Goal: Task Accomplishment & Management: Manage account settings

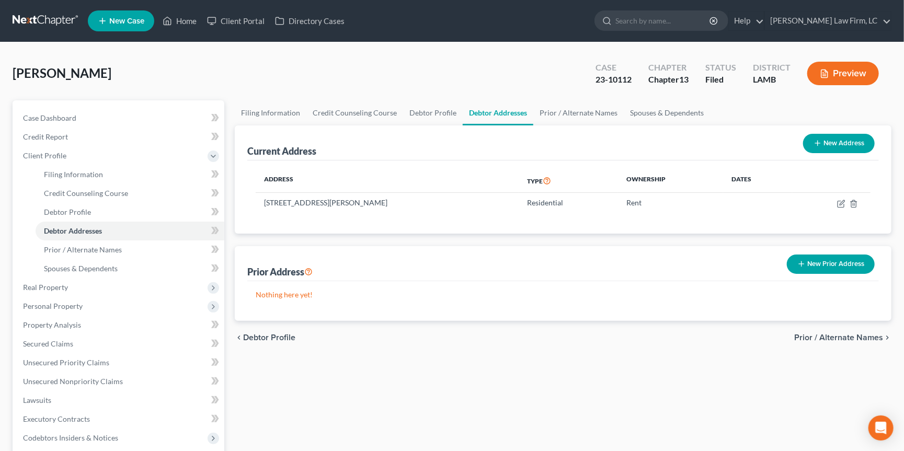
click at [28, 15] on link at bounding box center [46, 21] width 67 height 19
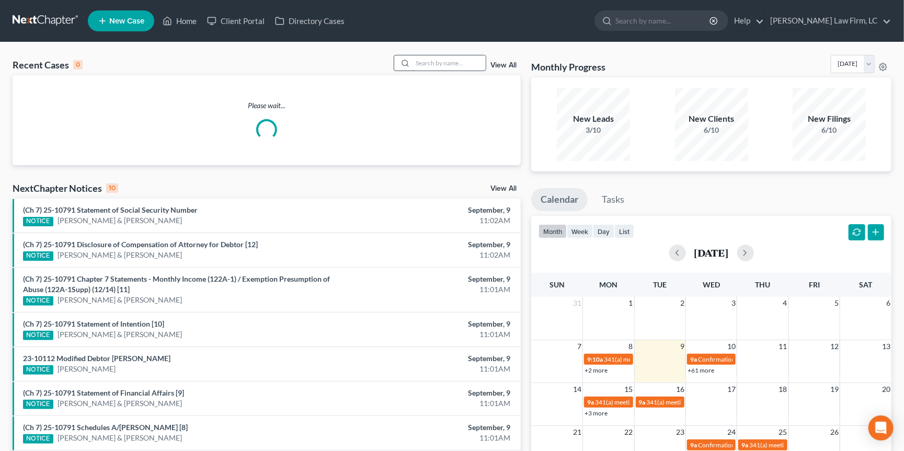
click at [452, 64] on input "search" at bounding box center [449, 62] width 73 height 15
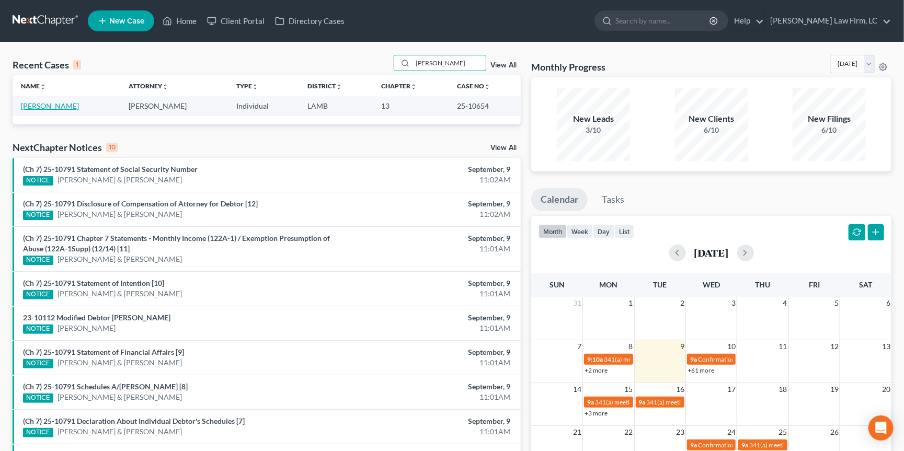
type input "cramer"
click at [49, 106] on link "[PERSON_NAME]" at bounding box center [50, 105] width 58 height 9
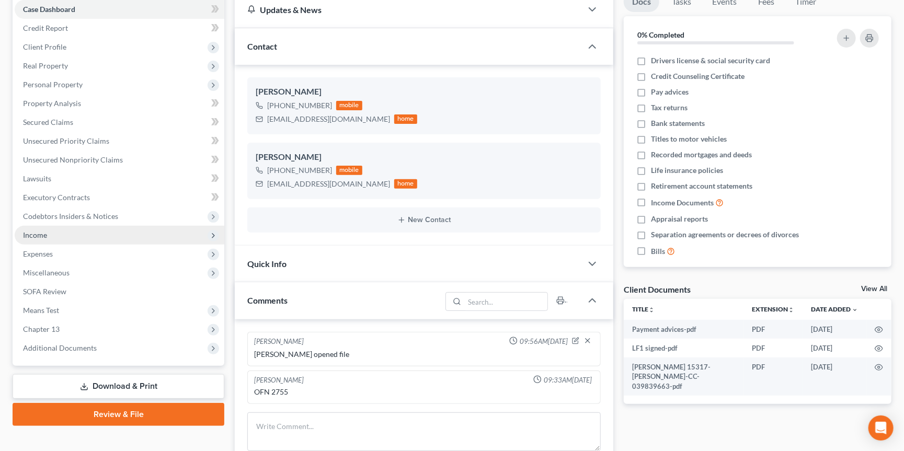
scroll to position [112, 0]
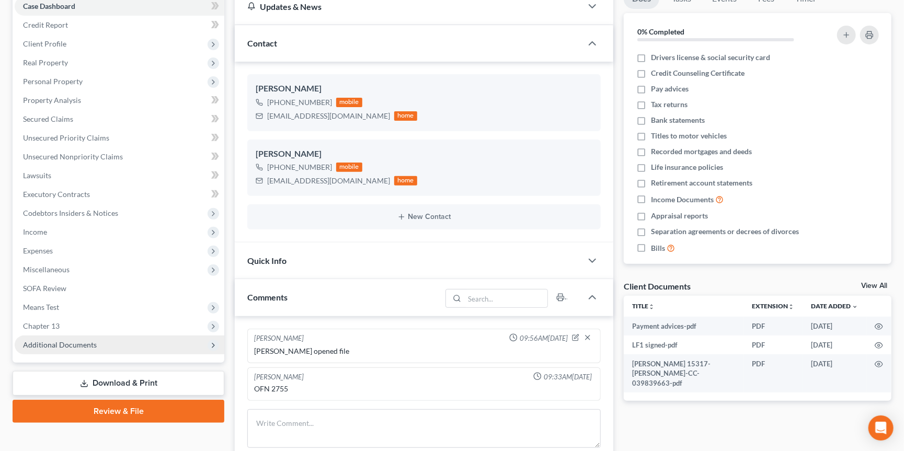
click at [89, 340] on span "Additional Documents" at bounding box center [60, 344] width 74 height 9
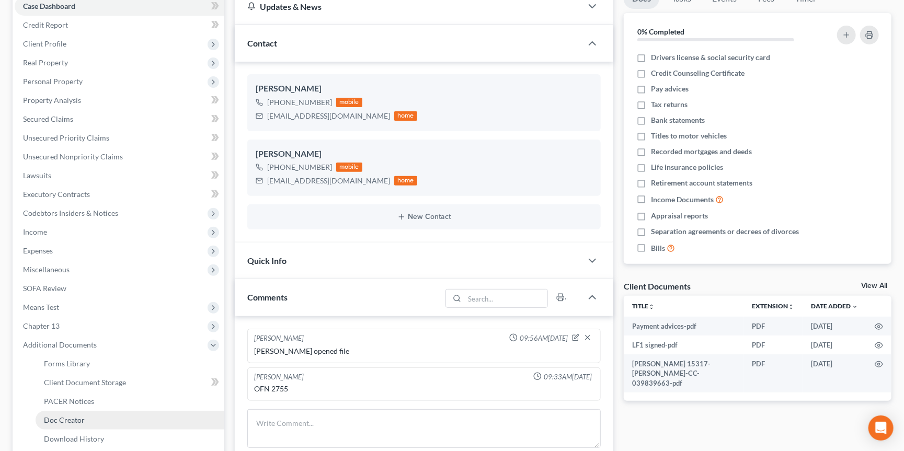
click at [104, 411] on link "Doc Creator" at bounding box center [130, 420] width 189 height 19
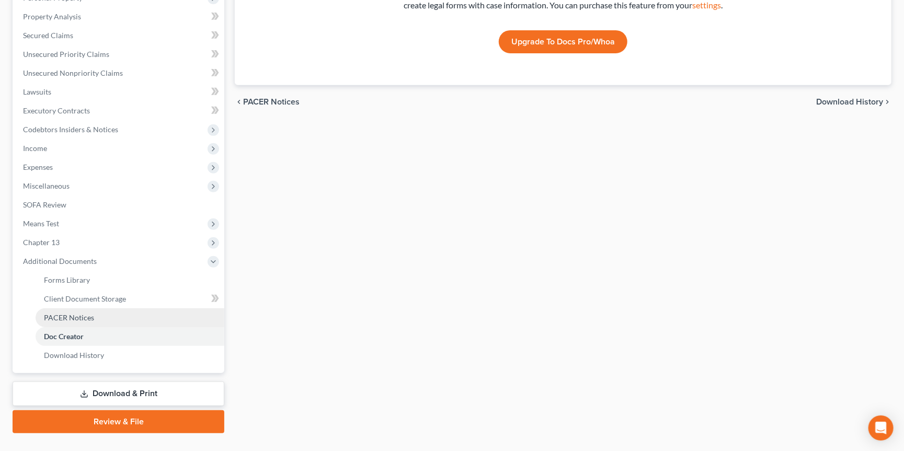
click at [130, 309] on link "PACER Notices" at bounding box center [130, 318] width 189 height 19
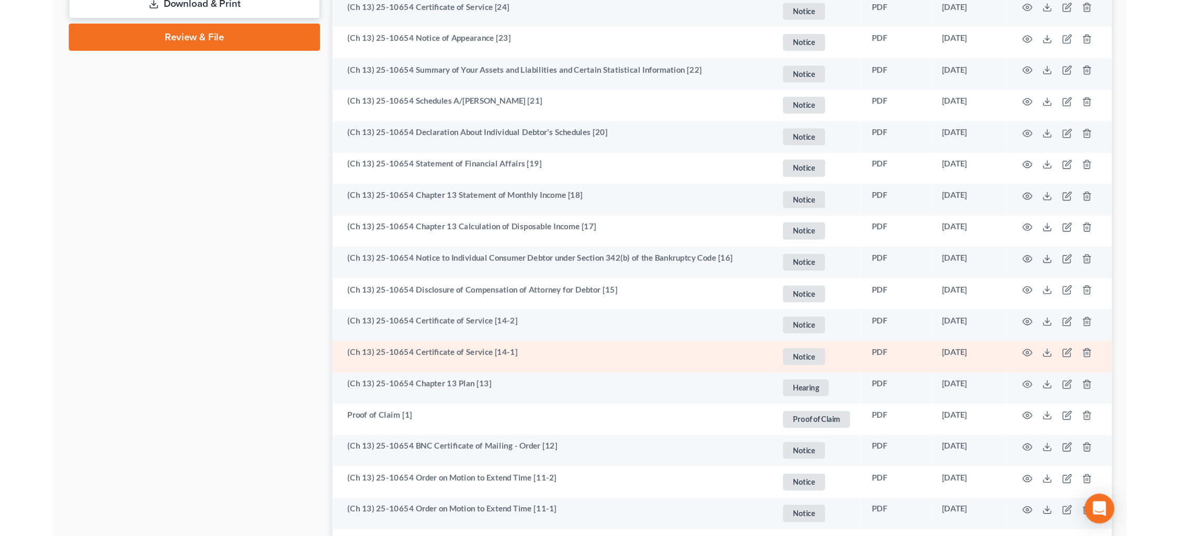
scroll to position [587, 0]
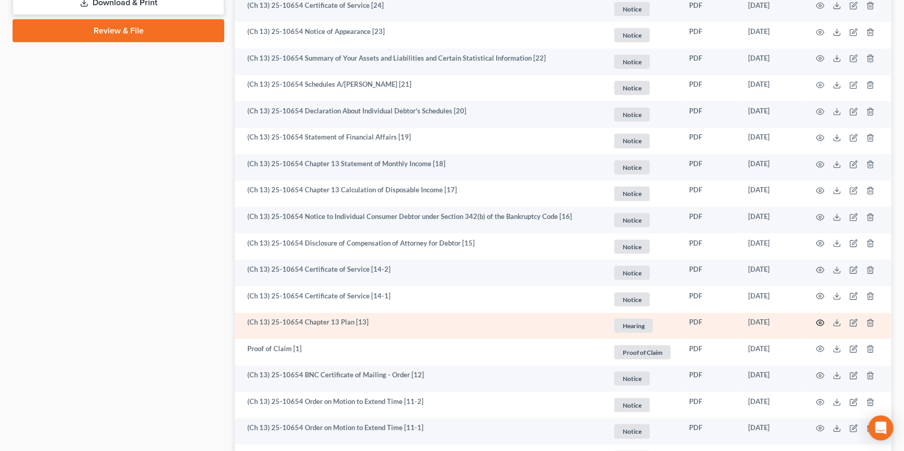
click at [824, 321] on icon "button" at bounding box center [821, 324] width 8 height 6
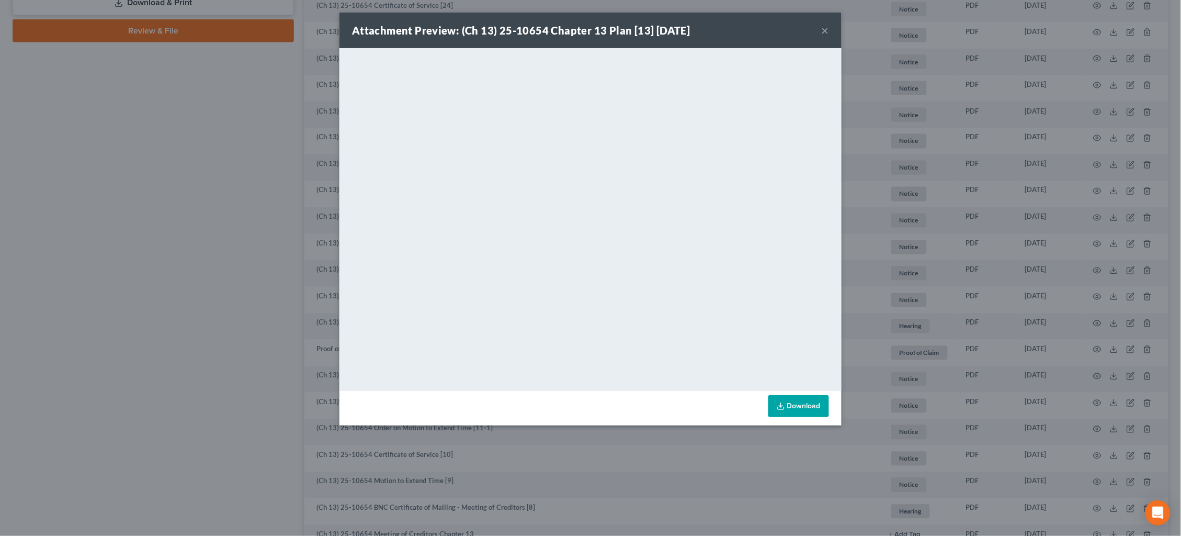
click at [904, 145] on div "Attachment Preview: (Ch 13) 25-10654 Chapter 13 Plan [13] 08/28/2025 × <object …" at bounding box center [590, 268] width 1181 height 536
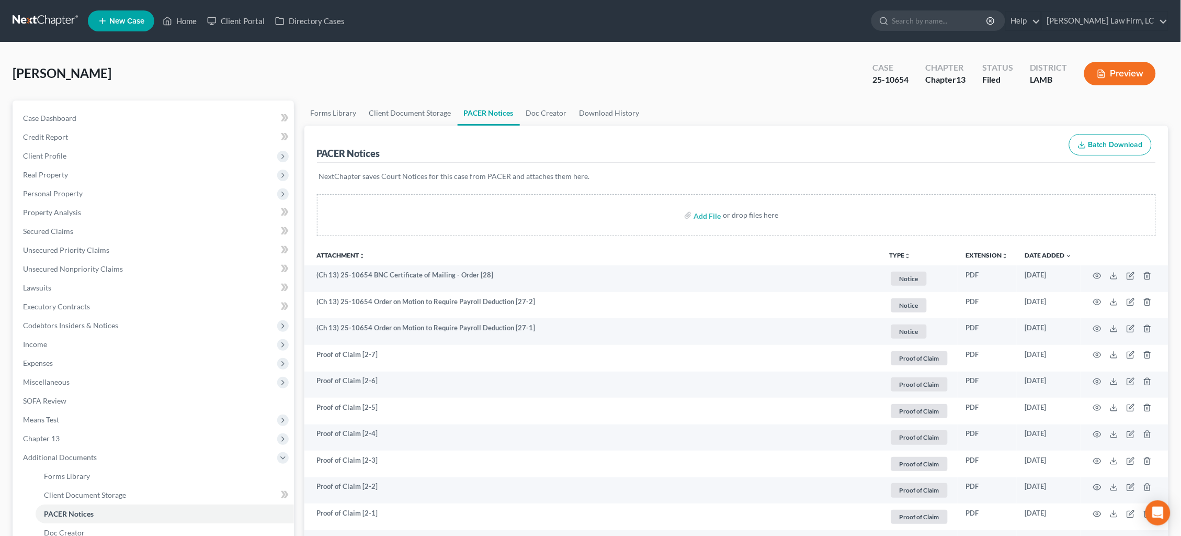
scroll to position [0, 0]
click at [57, 23] on link at bounding box center [46, 21] width 67 height 19
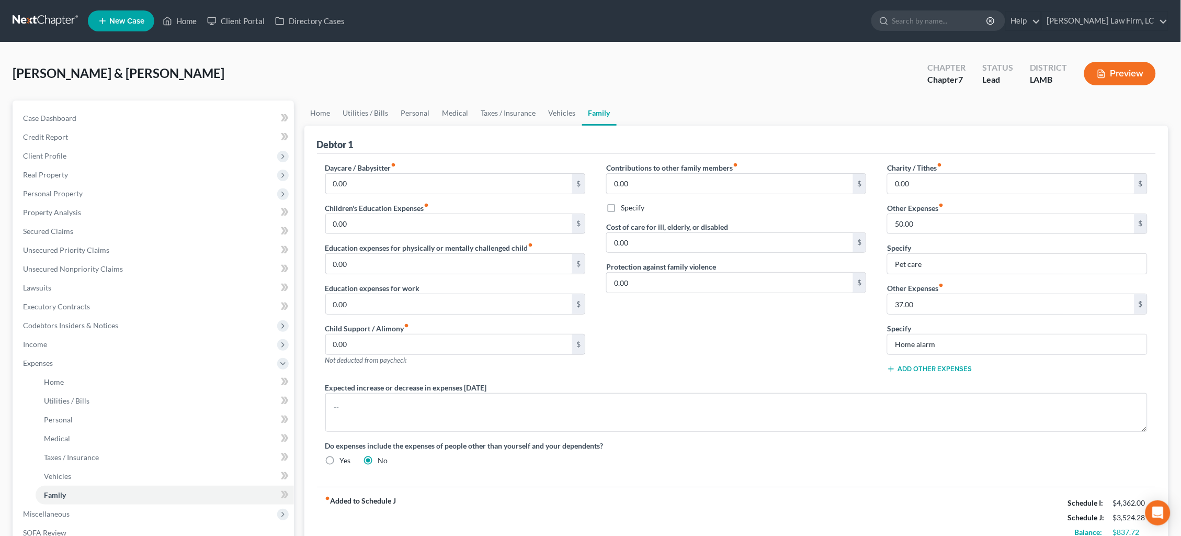
click at [59, 20] on link at bounding box center [46, 21] width 67 height 19
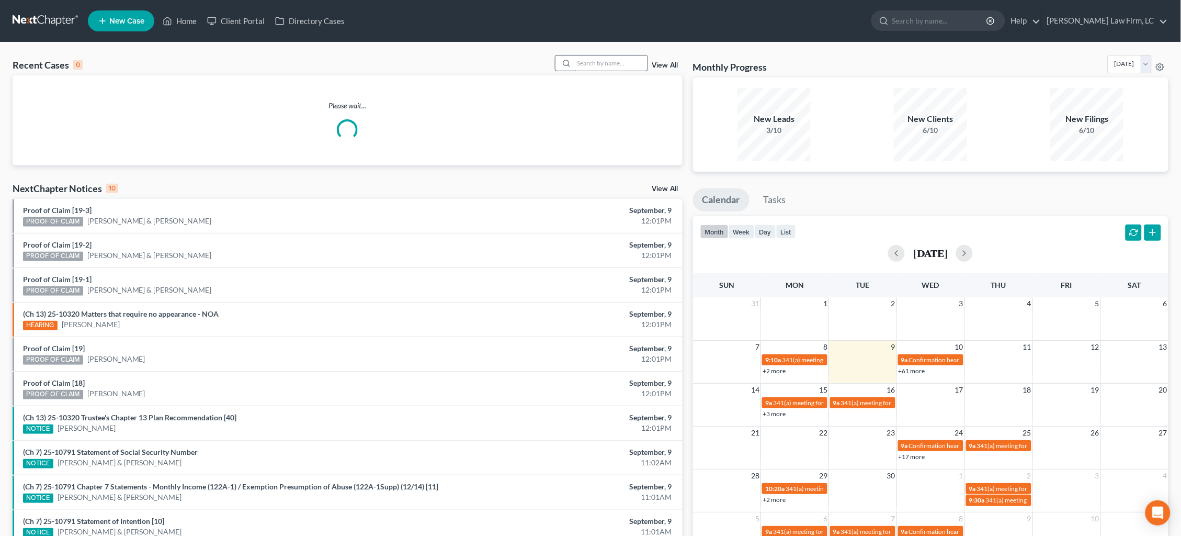
click at [598, 64] on input "search" at bounding box center [610, 62] width 73 height 15
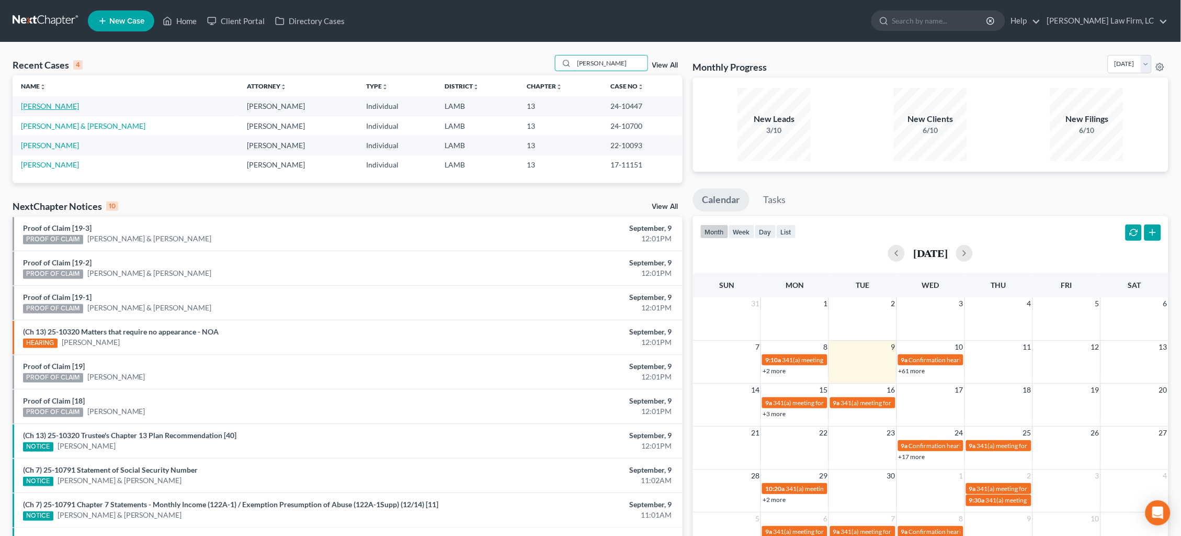
type input "Duncan"
click at [51, 106] on link "[PERSON_NAME]" at bounding box center [50, 105] width 58 height 9
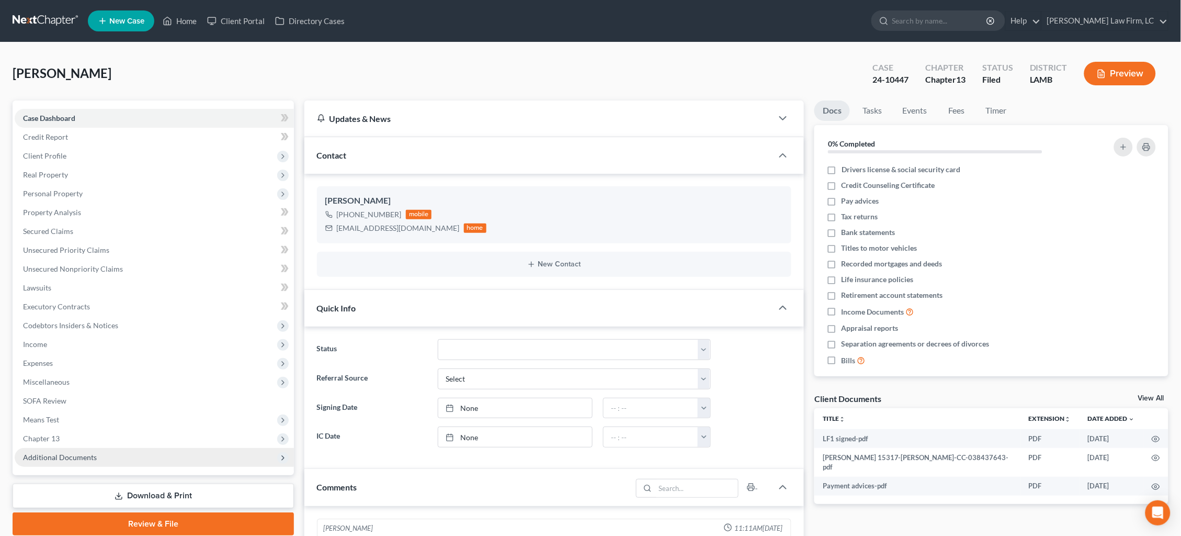
click at [61, 449] on span "Additional Documents" at bounding box center [154, 457] width 279 height 19
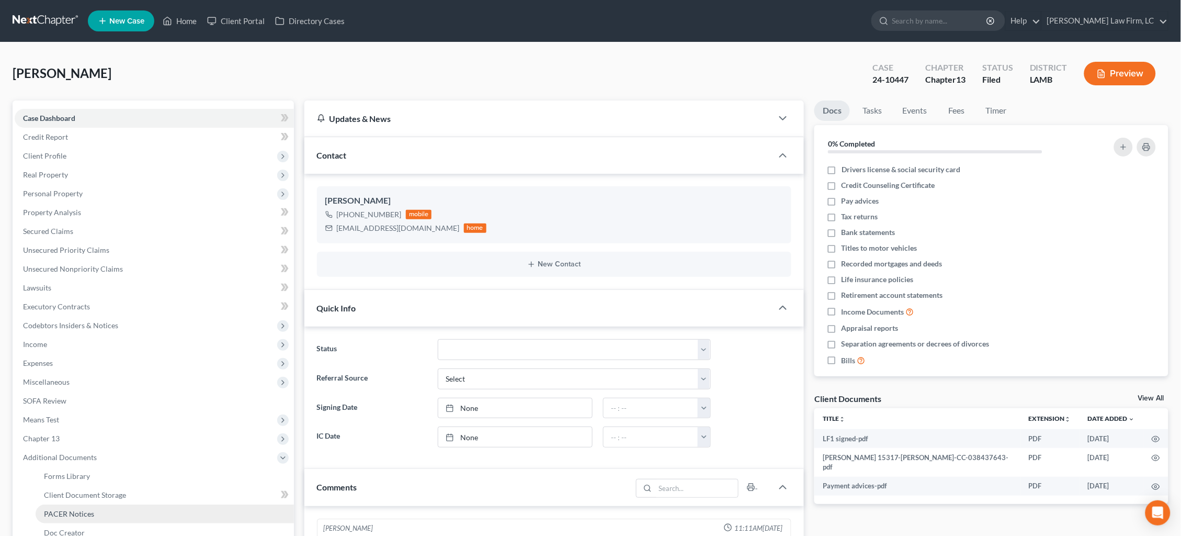
click at [74, 509] on span "PACER Notices" at bounding box center [69, 513] width 50 height 9
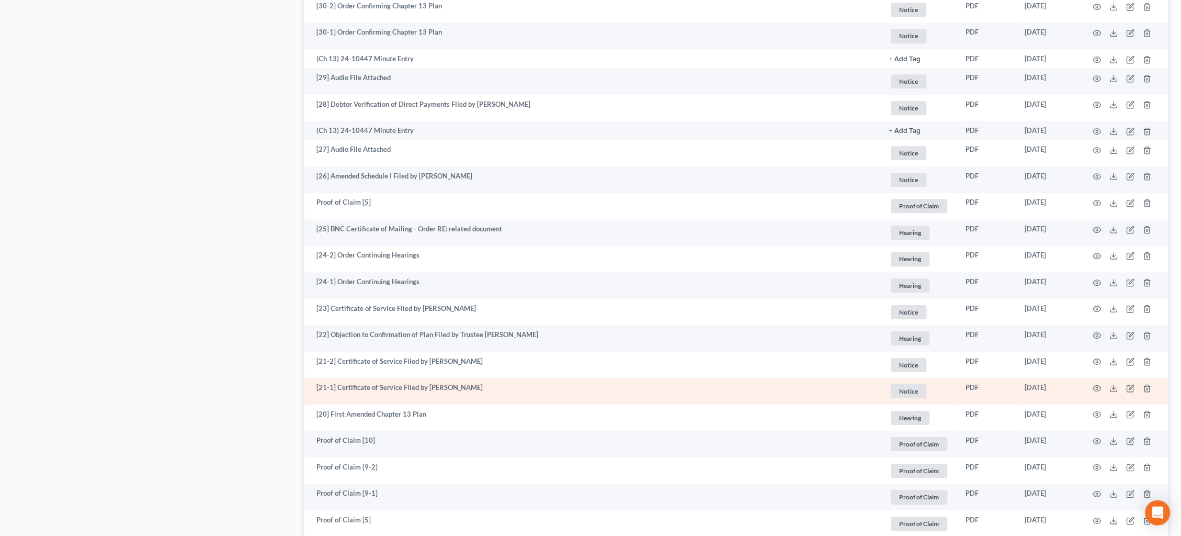
scroll to position [969, 0]
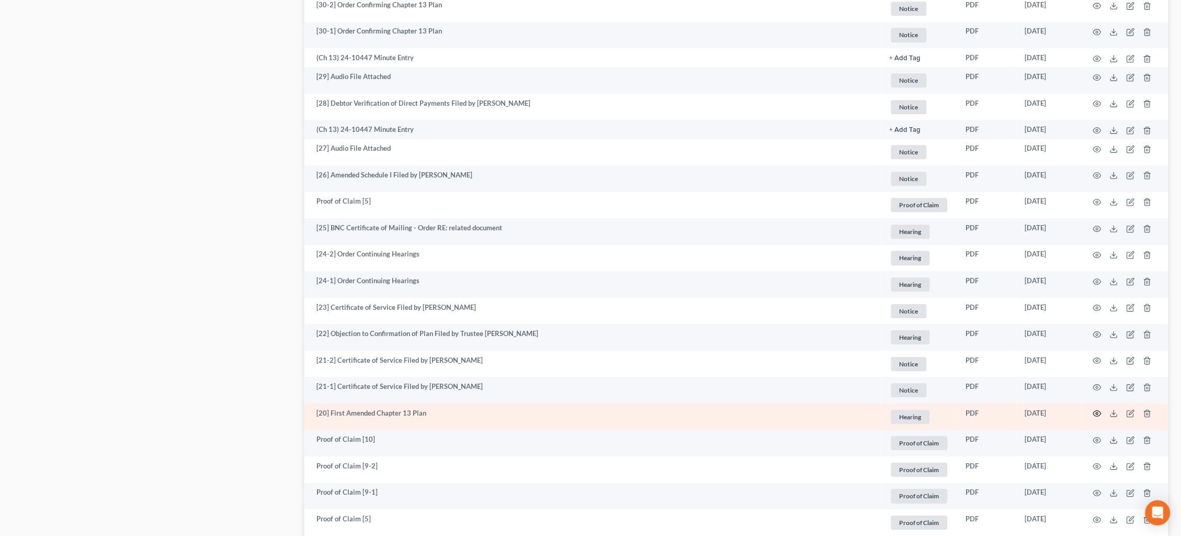
click at [1097, 409] on icon "button" at bounding box center [1097, 413] width 8 height 8
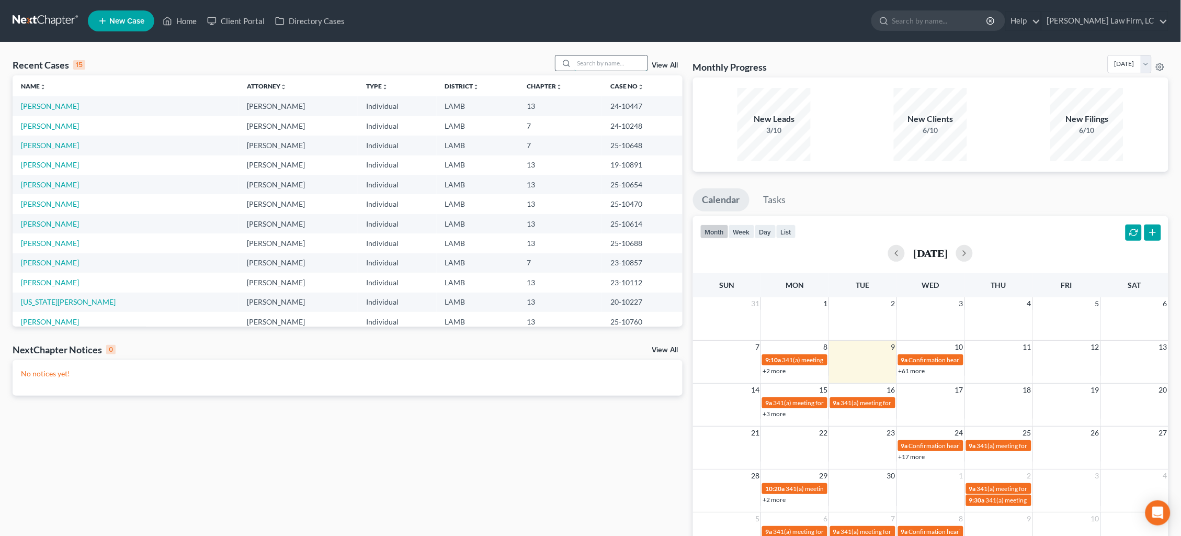
click at [632, 62] on input "search" at bounding box center [610, 62] width 73 height 15
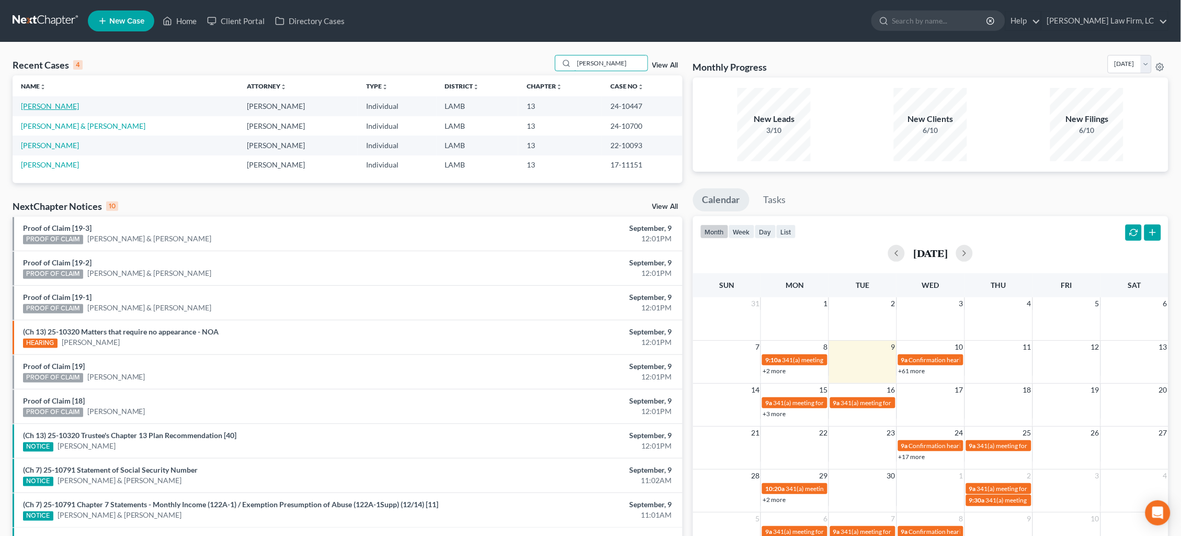
type input "[PERSON_NAME]"
click at [47, 108] on link "[PERSON_NAME]" at bounding box center [50, 105] width 58 height 9
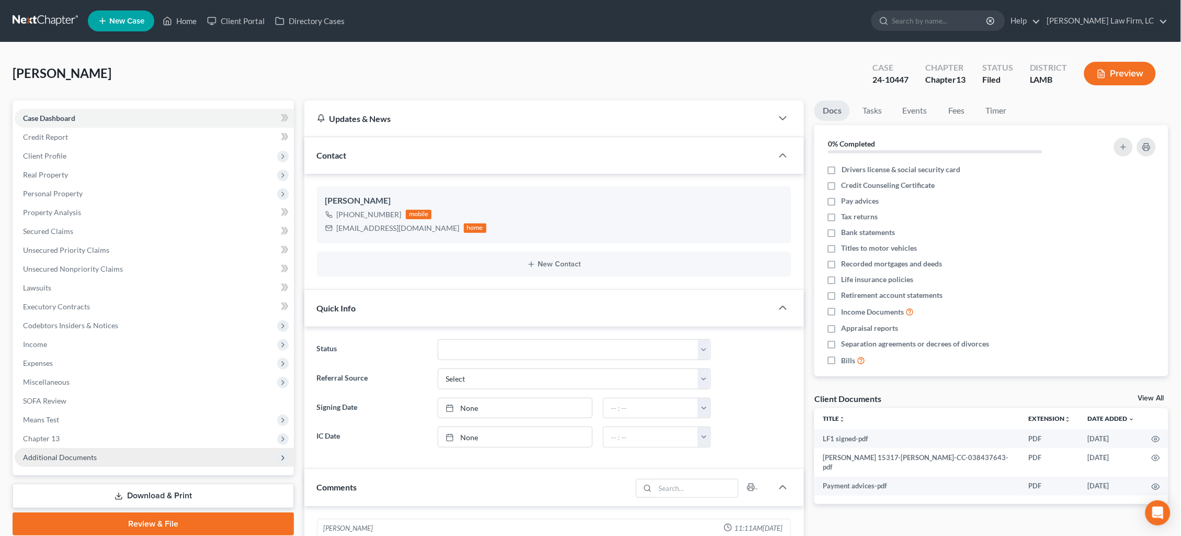
click at [85, 452] on span "Additional Documents" at bounding box center [60, 456] width 74 height 9
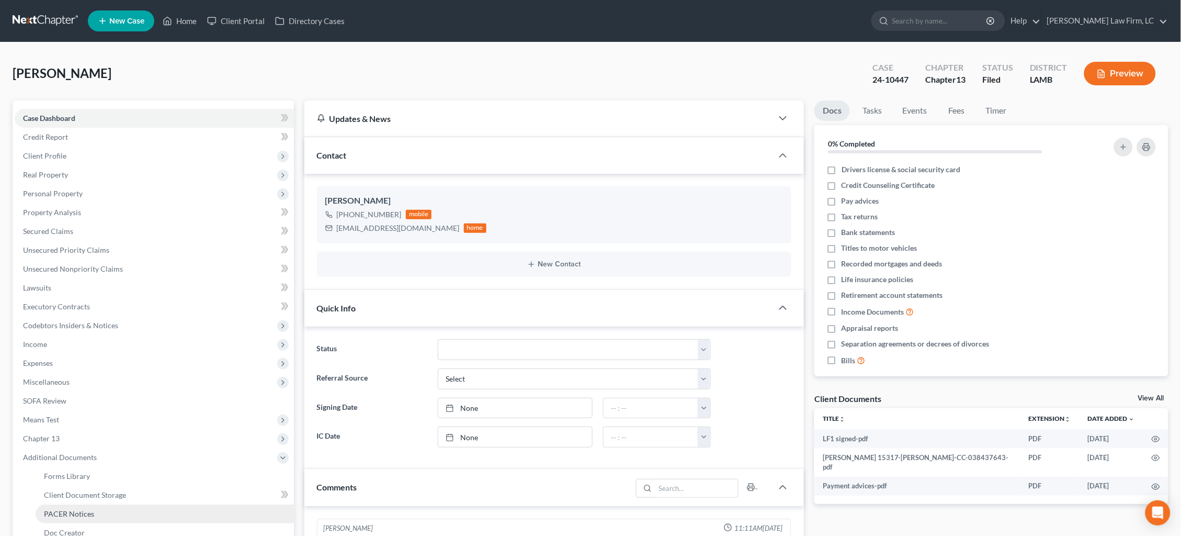
click at [95, 504] on link "PACER Notices" at bounding box center [165, 513] width 258 height 19
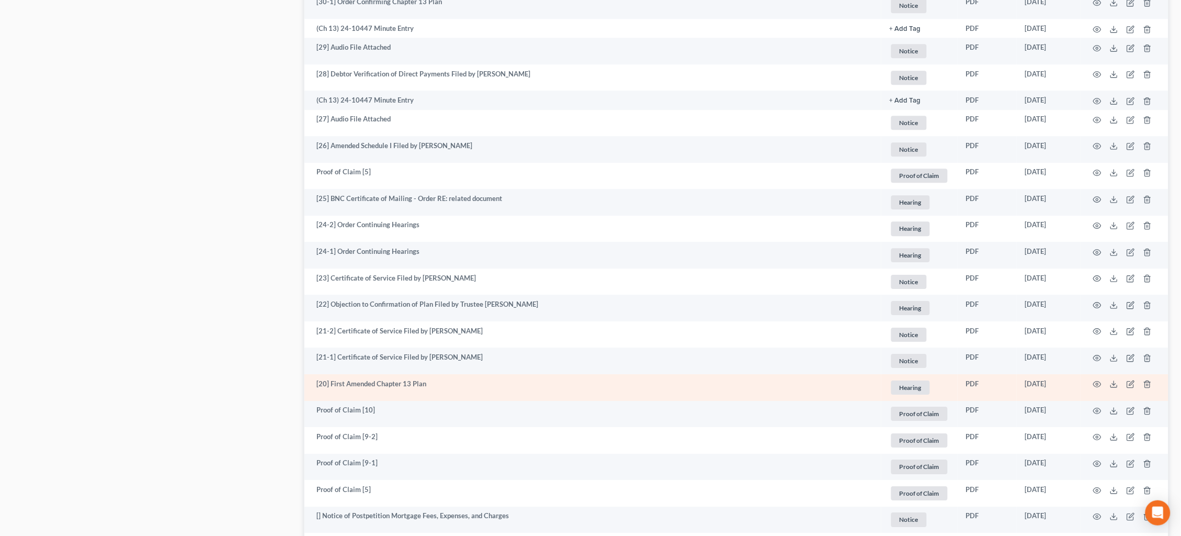
scroll to position [1010, 0]
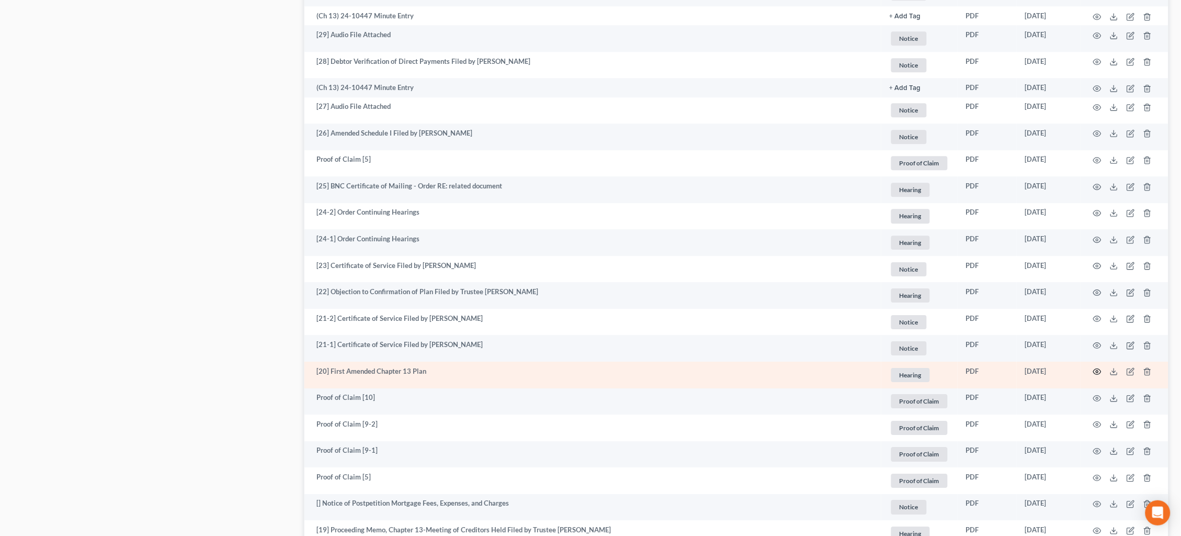
click at [1097, 370] on circle "button" at bounding box center [1097, 371] width 2 height 2
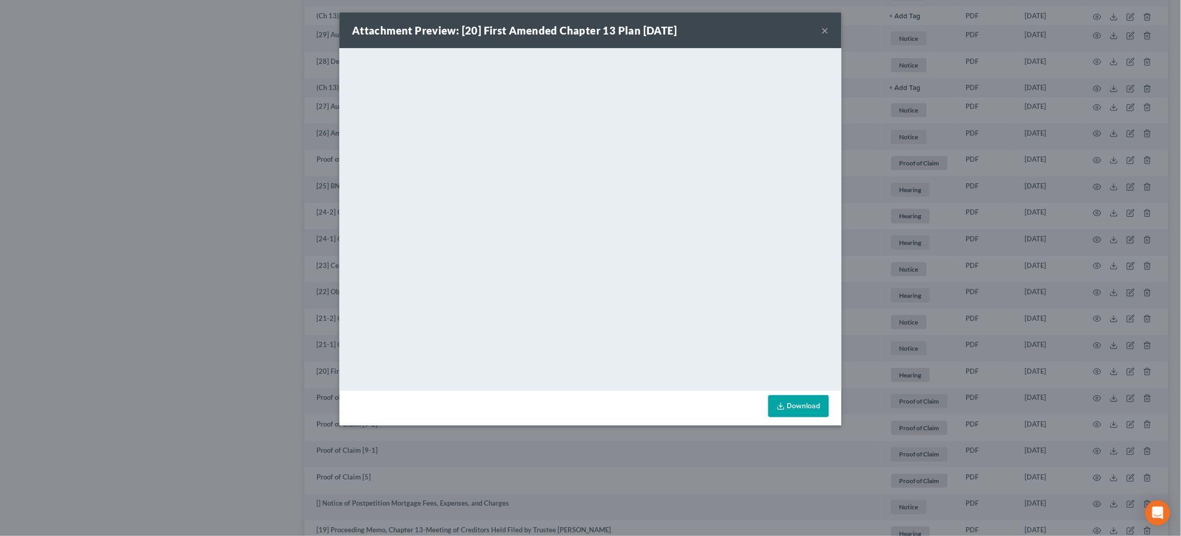
click at [828, 29] on button "×" at bounding box center [825, 30] width 7 height 13
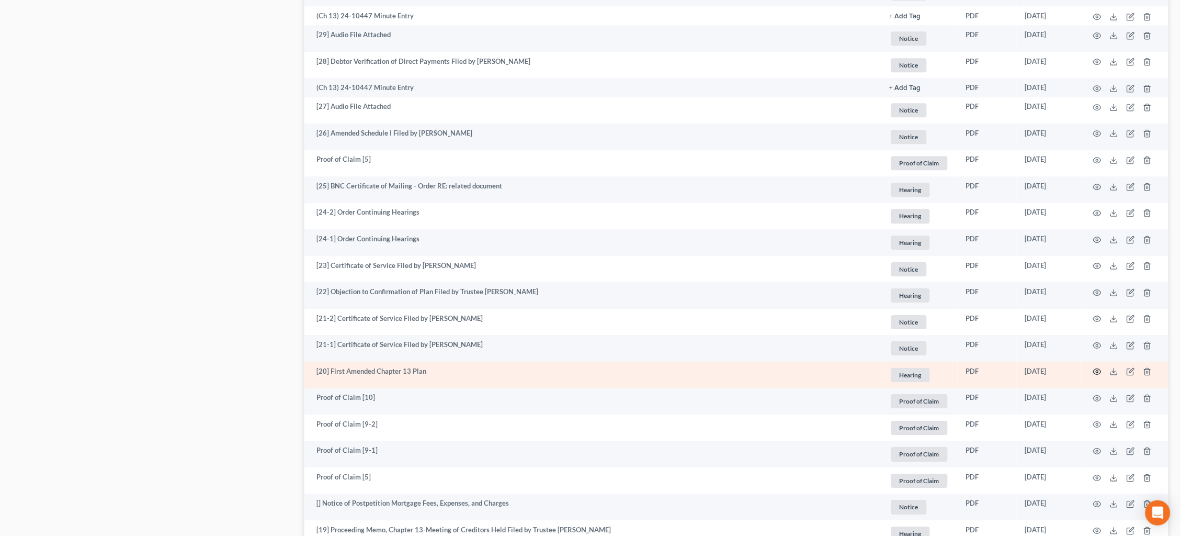
click at [1100, 367] on icon "button" at bounding box center [1097, 371] width 8 height 8
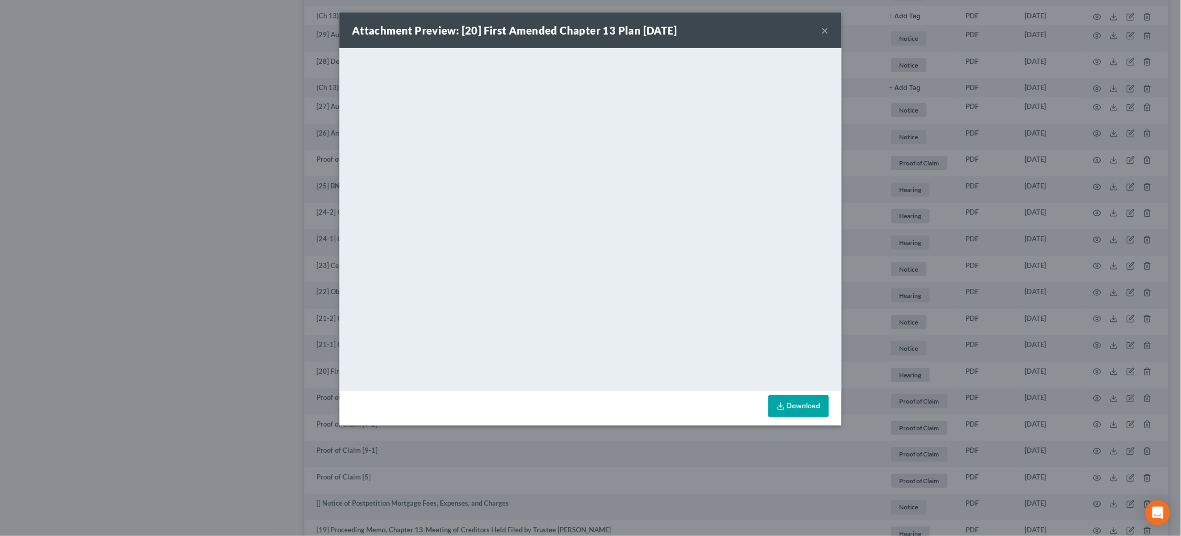
click at [1044, 127] on div "Attachment Preview: [20] First Amended Chapter 13 Plan [DATE] × <object ng-attr…" at bounding box center [590, 268] width 1181 height 536
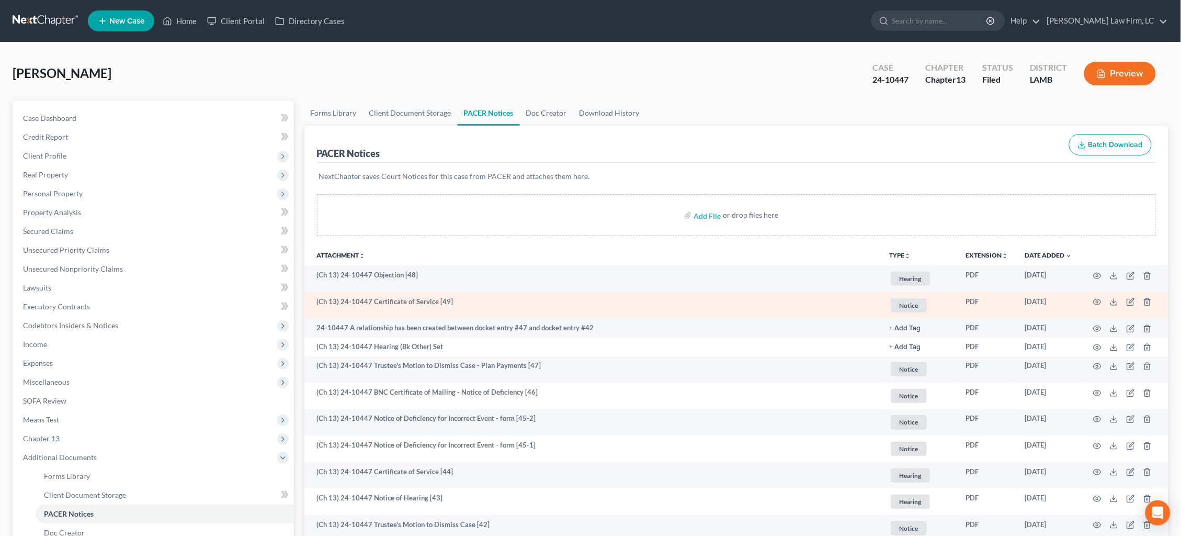
scroll to position [1, 0]
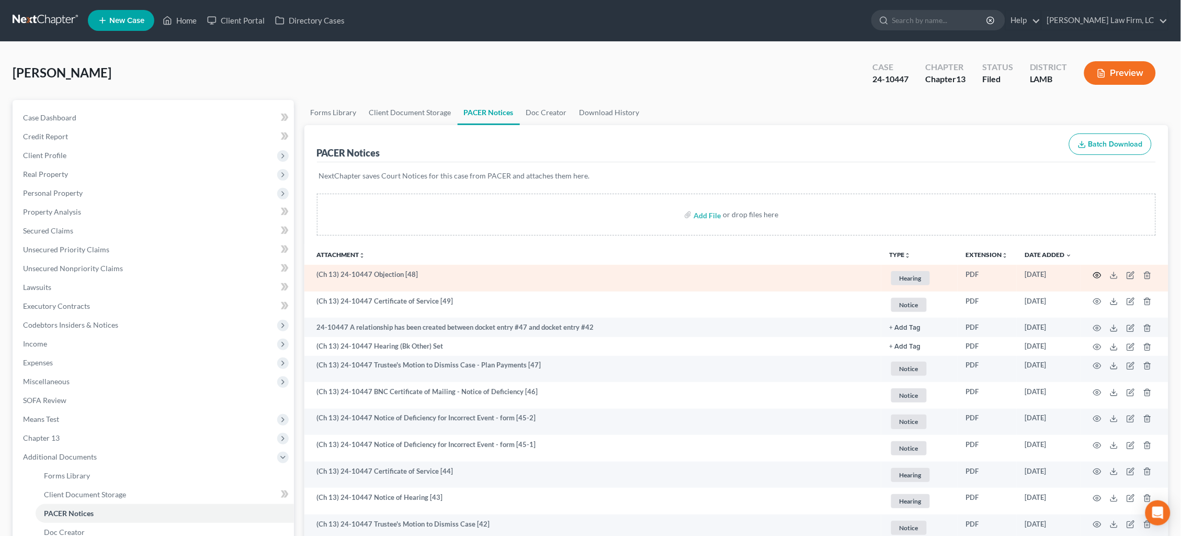
click at [1094, 276] on icon "button" at bounding box center [1097, 275] width 8 height 8
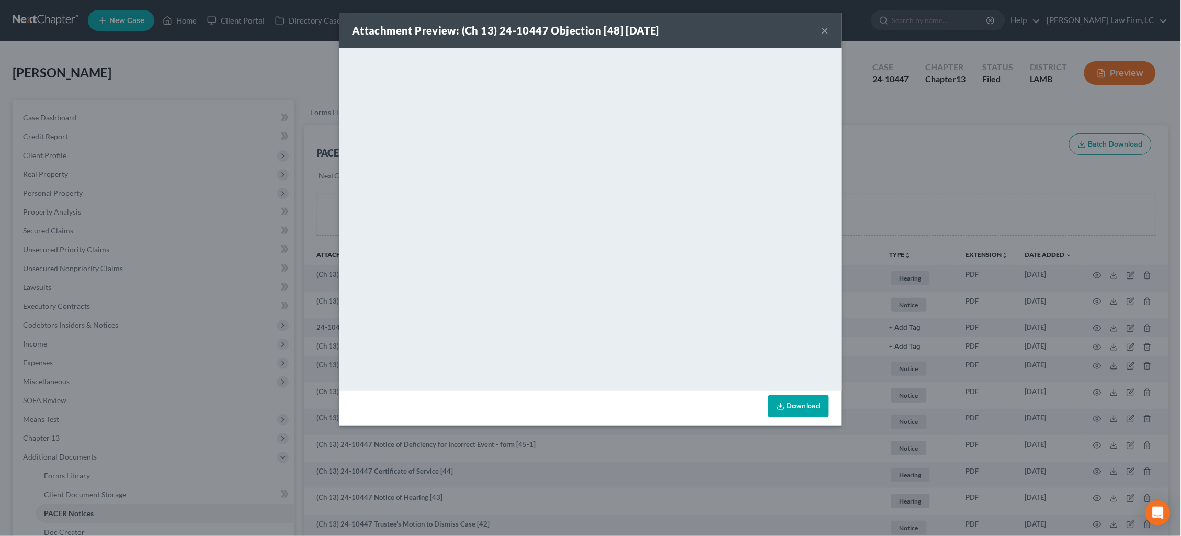
click at [862, 233] on div "Attachment Preview: (Ch 13) 24-10447 Objection [48] [DATE] × <object ng-attr-da…" at bounding box center [590, 268] width 1181 height 536
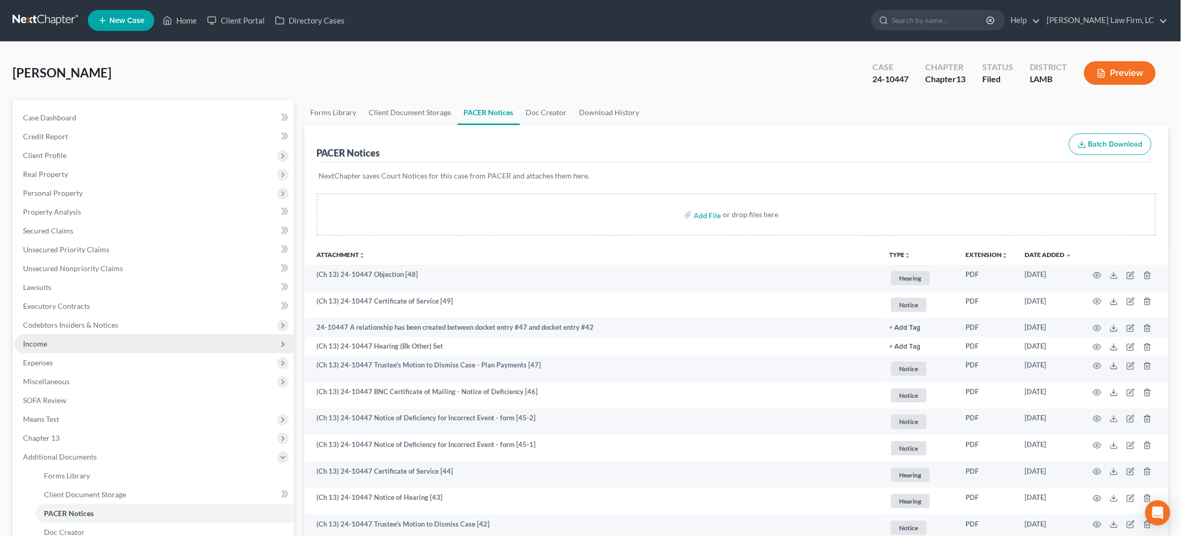
click at [135, 339] on span "Income" at bounding box center [154, 343] width 279 height 19
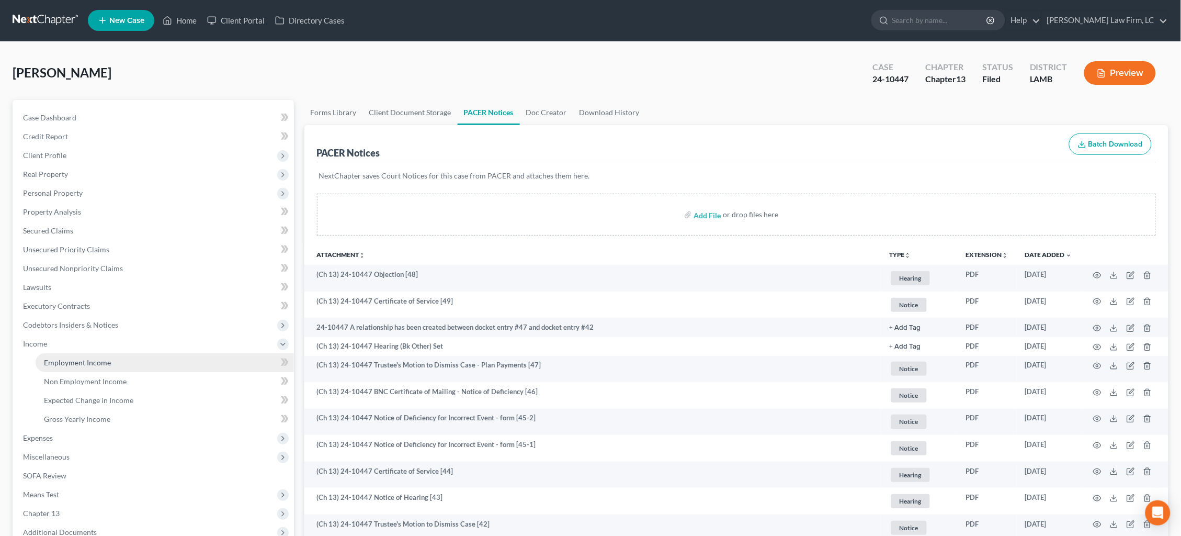
click at [140, 354] on link "Employment Income" at bounding box center [165, 362] width 258 height 19
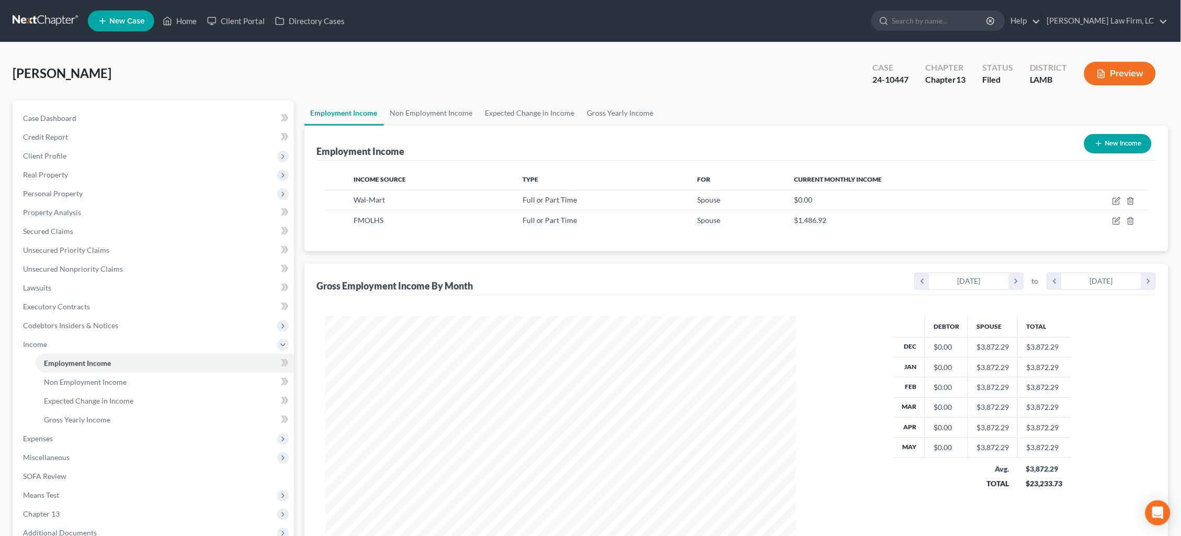
scroll to position [235, 492]
click at [437, 112] on link "Non Employment Income" at bounding box center [431, 112] width 95 height 25
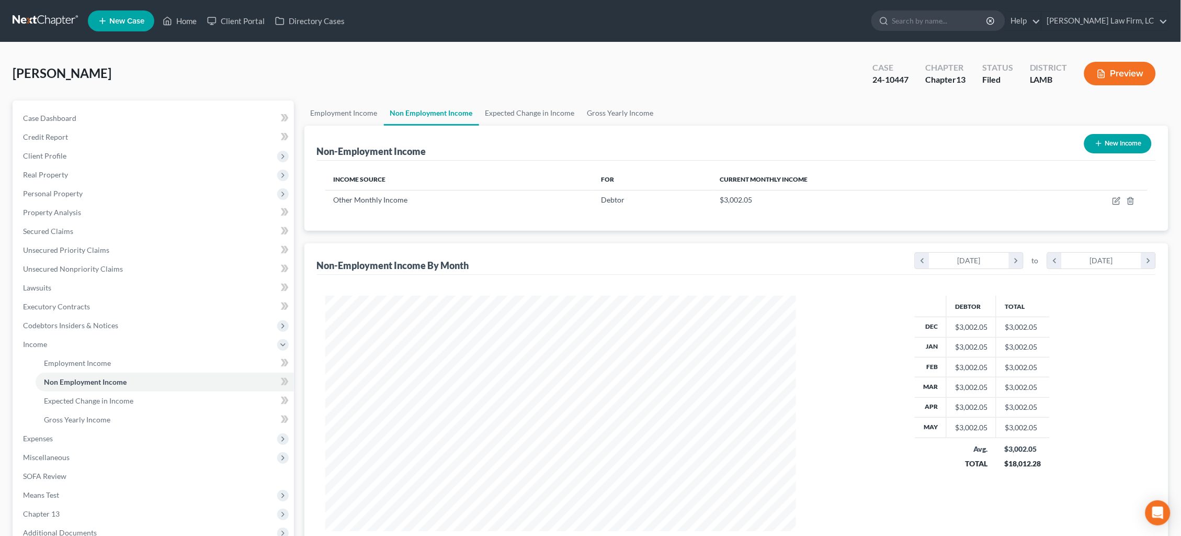
scroll to position [235, 492]
click at [1113, 198] on icon "button" at bounding box center [1116, 201] width 6 height 6
select select "13"
select select "3"
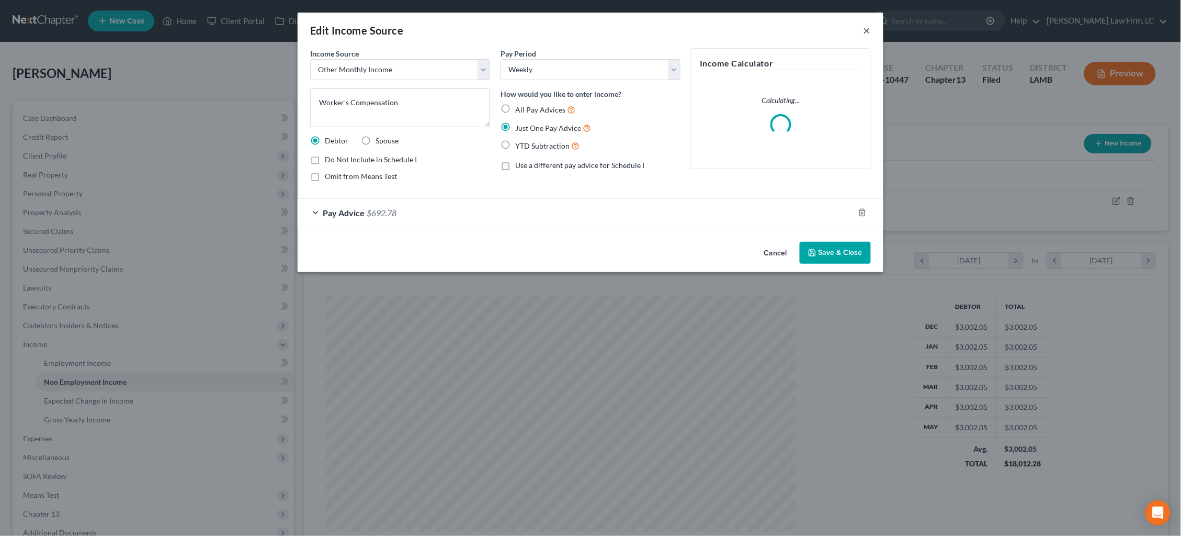
click at [870, 32] on div "Edit Income Source ×" at bounding box center [591, 31] width 586 height 36
click at [869, 32] on button "×" at bounding box center [866, 30] width 7 height 13
